Goal: Find specific page/section

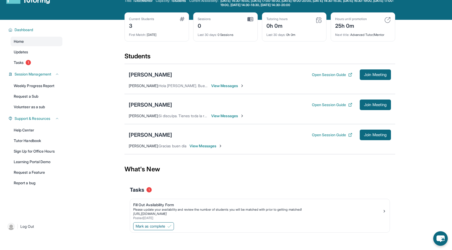
scroll to position [16, 0]
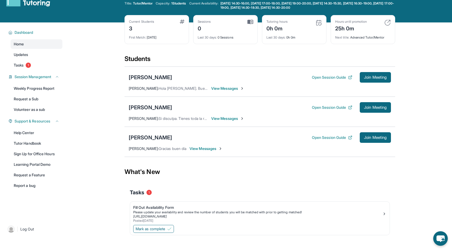
click at [222, 87] on span "View Messages" at bounding box center [227, 88] width 33 height 5
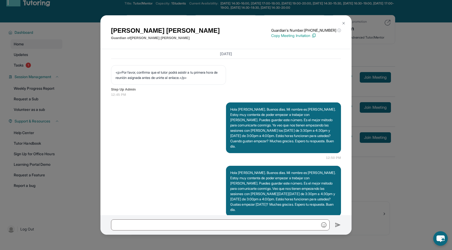
scroll to position [370, 0]
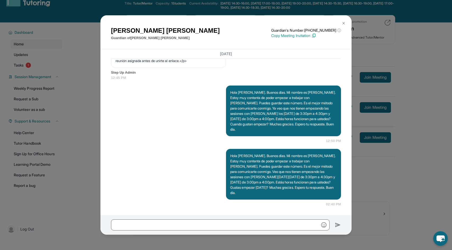
click at [344, 24] on img at bounding box center [343, 23] width 4 height 4
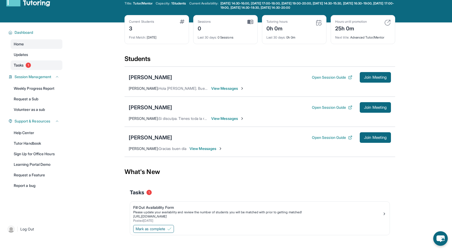
click at [21, 65] on span "Tasks" at bounding box center [19, 65] width 10 height 5
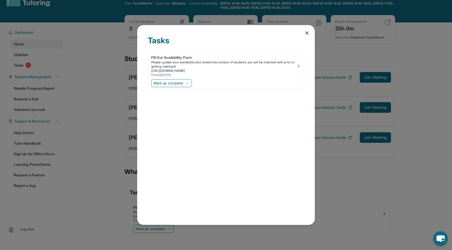
click at [307, 33] on icon at bounding box center [306, 32] width 5 height 5
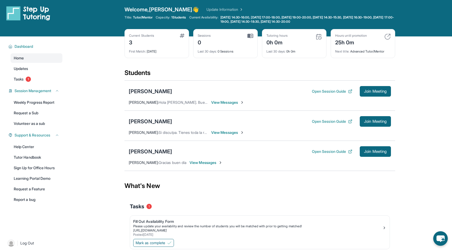
scroll to position [0, 0]
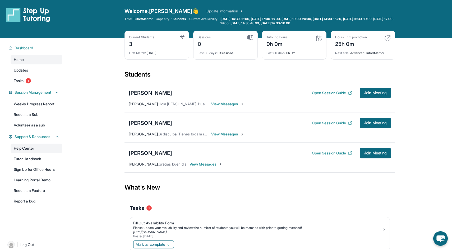
click at [27, 148] on link "Help Center" at bounding box center [37, 149] width 52 height 10
click at [206, 12] on link "Update Information" at bounding box center [224, 10] width 37 height 5
